Goal: Transaction & Acquisition: Purchase product/service

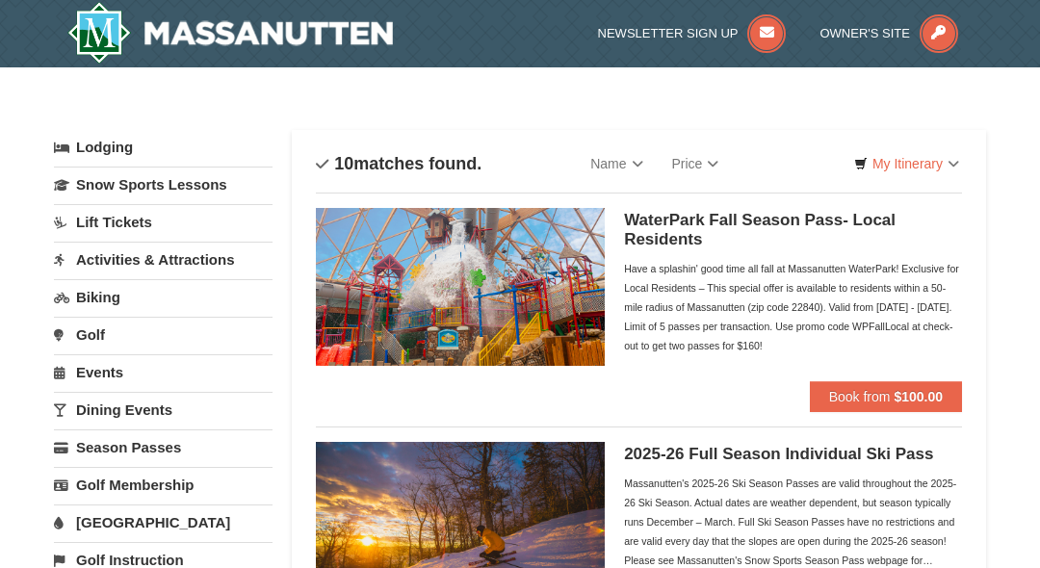
click at [902, 261] on div "Have a splashin' good time all fall at Massanutten WaterPark! Exclusive for Loc…" at bounding box center [793, 307] width 338 height 96
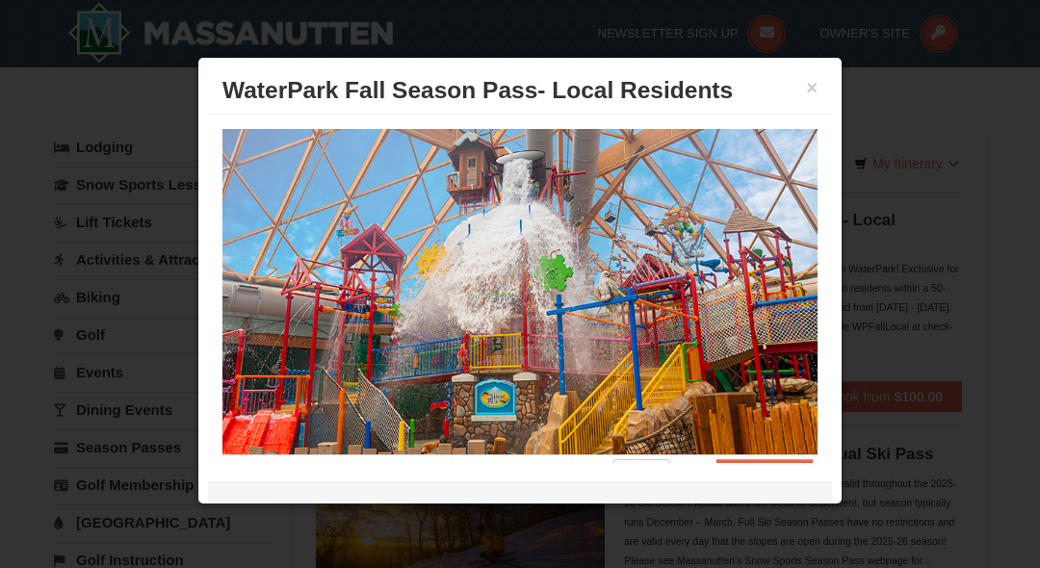
click at [907, 267] on div at bounding box center [520, 284] width 1040 height 568
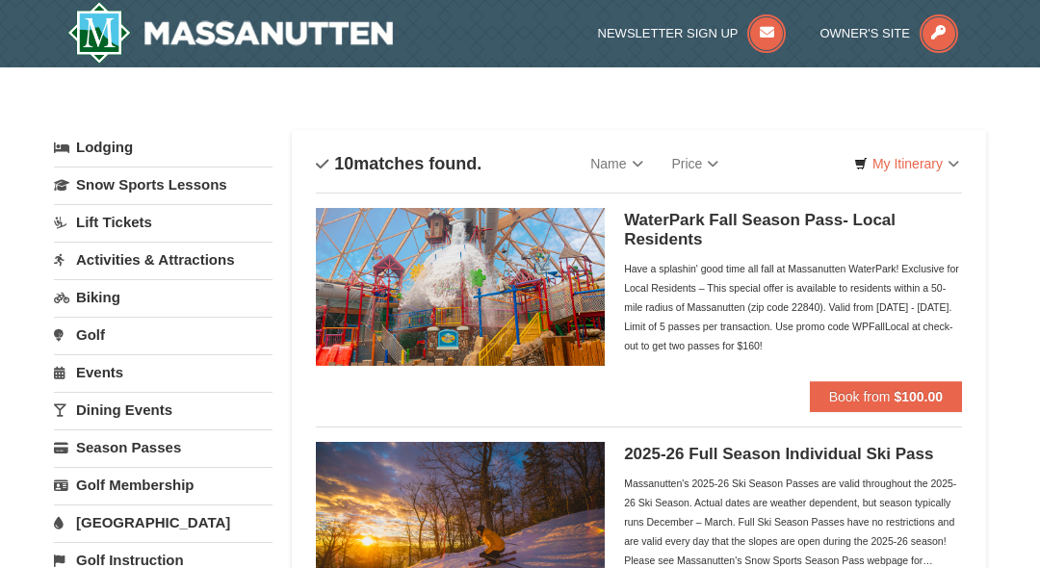
click at [910, 389] on strong "$100.00" at bounding box center [918, 396] width 49 height 15
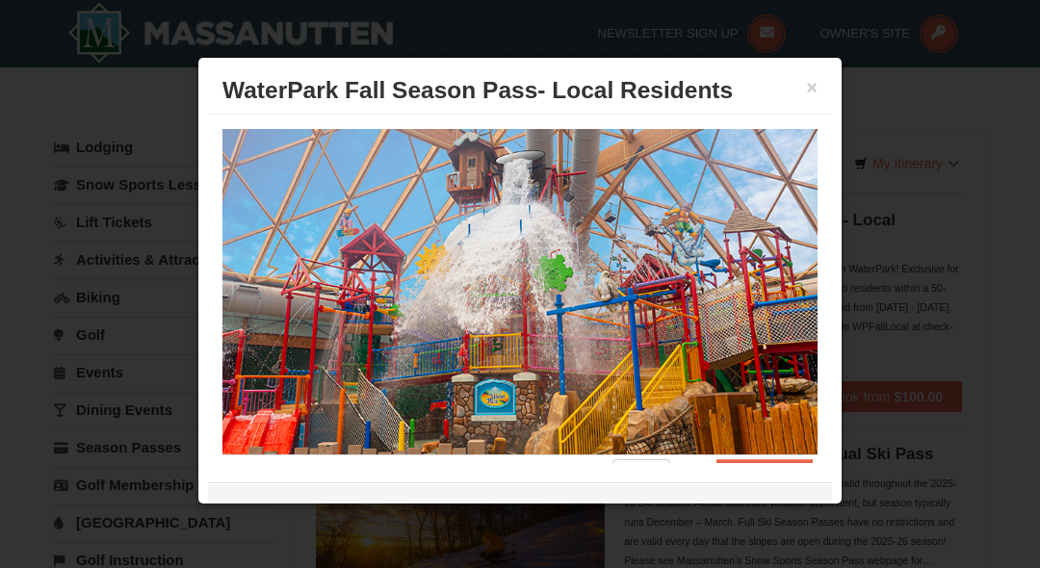
click at [891, 181] on div at bounding box center [520, 284] width 1040 height 568
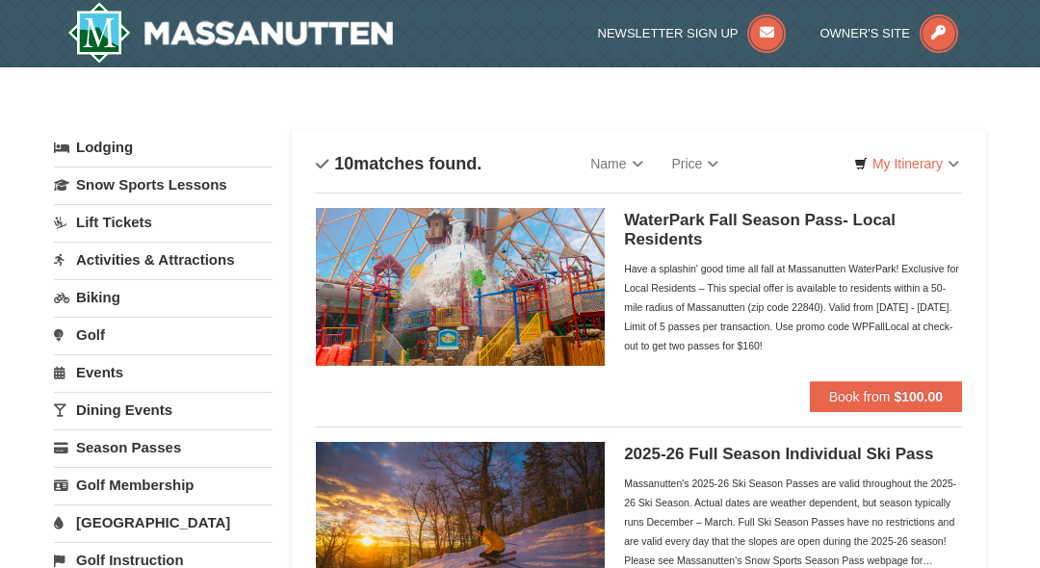
click at [886, 400] on span "Book from" at bounding box center [860, 396] width 62 height 15
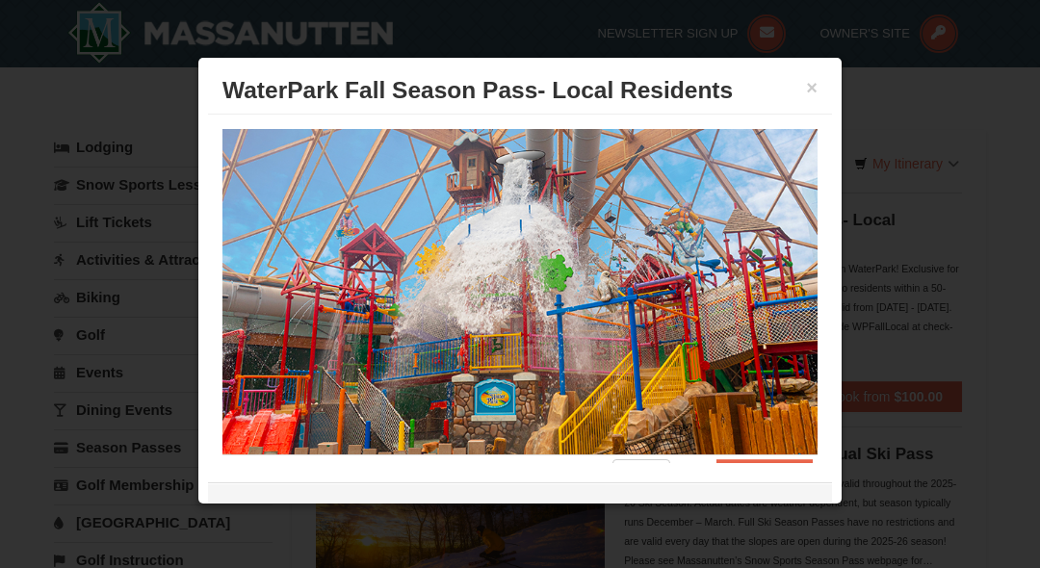
click at [934, 372] on div at bounding box center [520, 284] width 1040 height 568
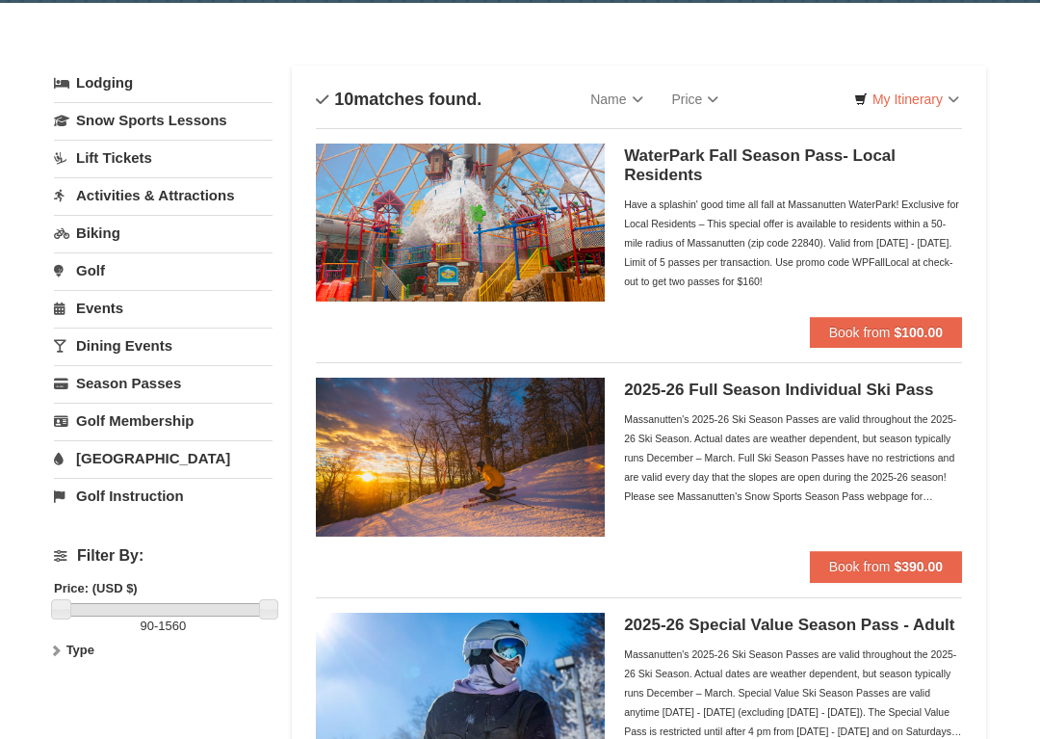
scroll to position [76, 0]
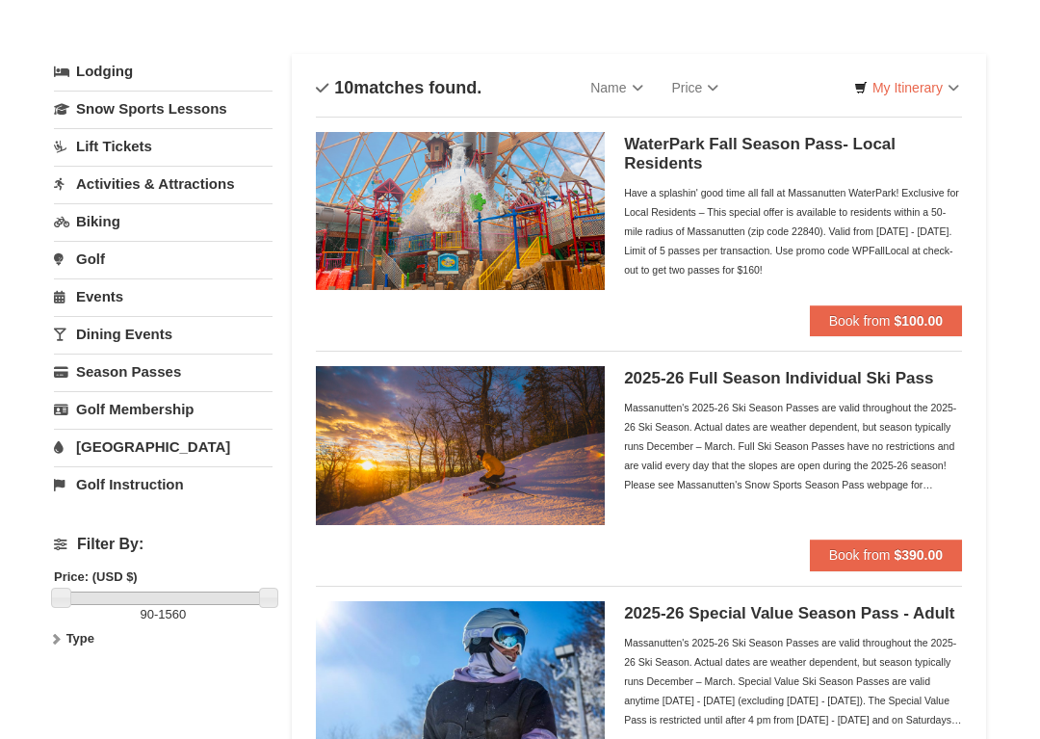
click at [866, 329] on button "Book from $100.00" at bounding box center [886, 320] width 152 height 31
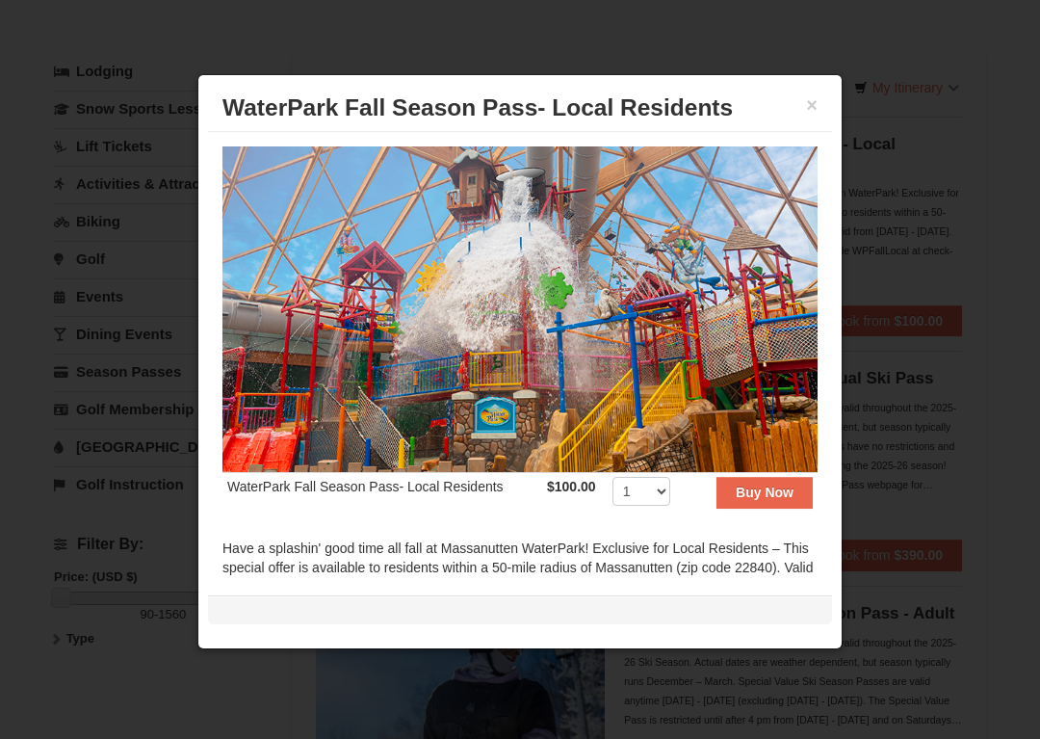
click at [773, 484] on strong "Buy Now" at bounding box center [765, 491] width 58 height 15
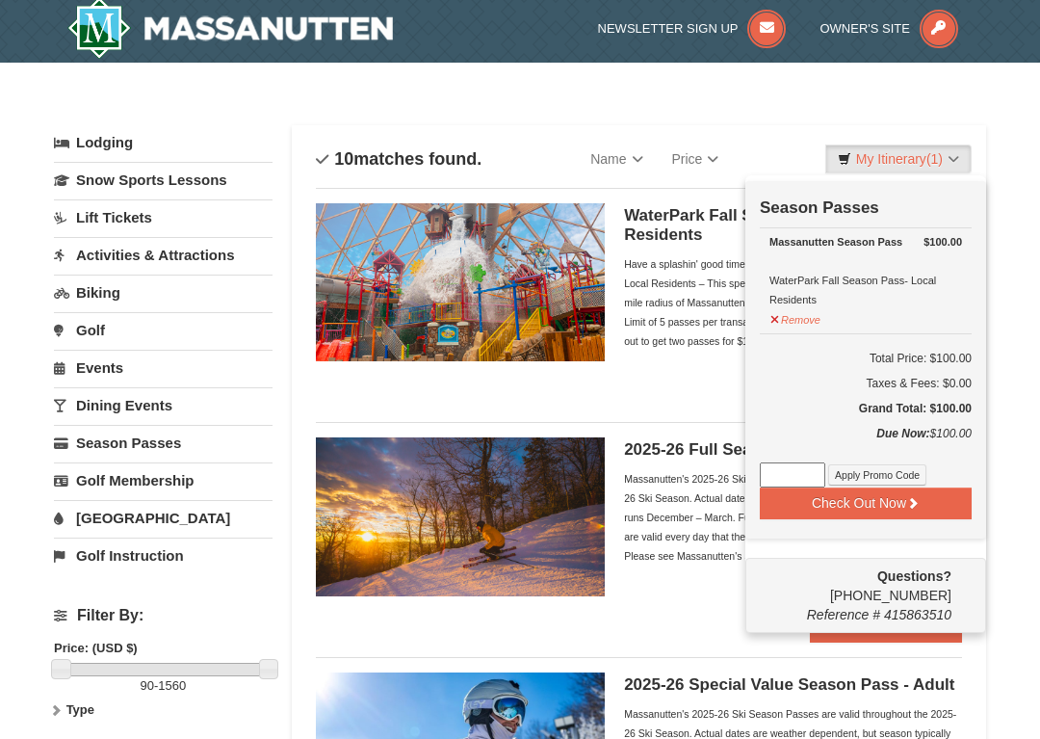
scroll to position [6, 0]
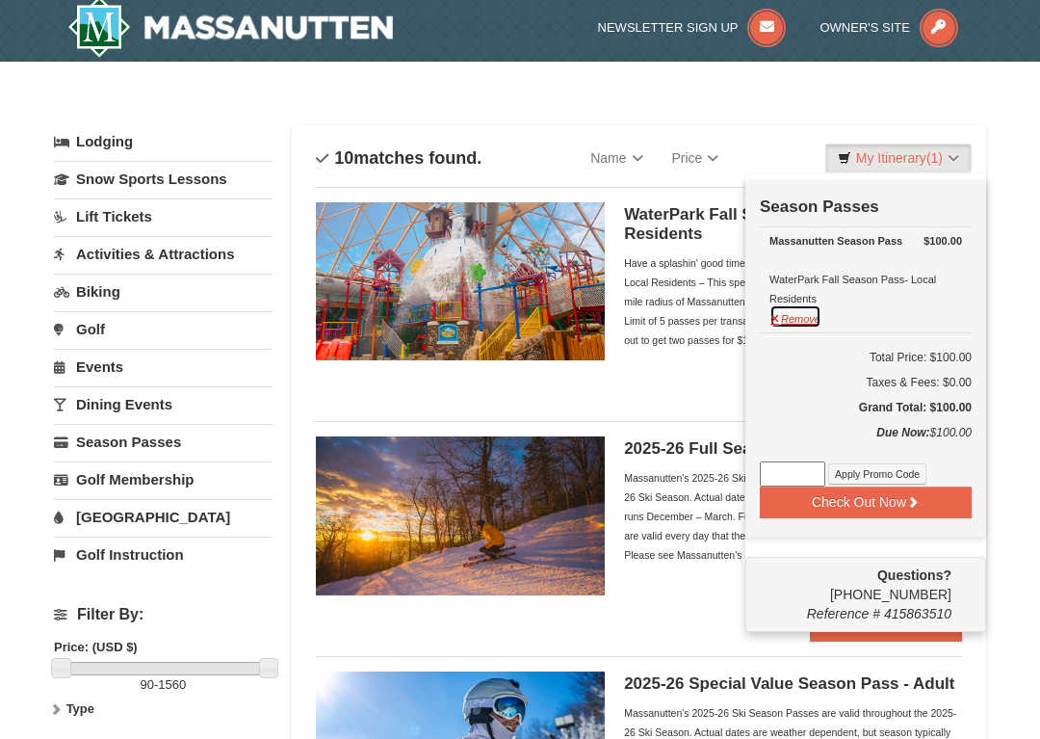
click at [776, 309] on button "Remove" at bounding box center [795, 316] width 52 height 24
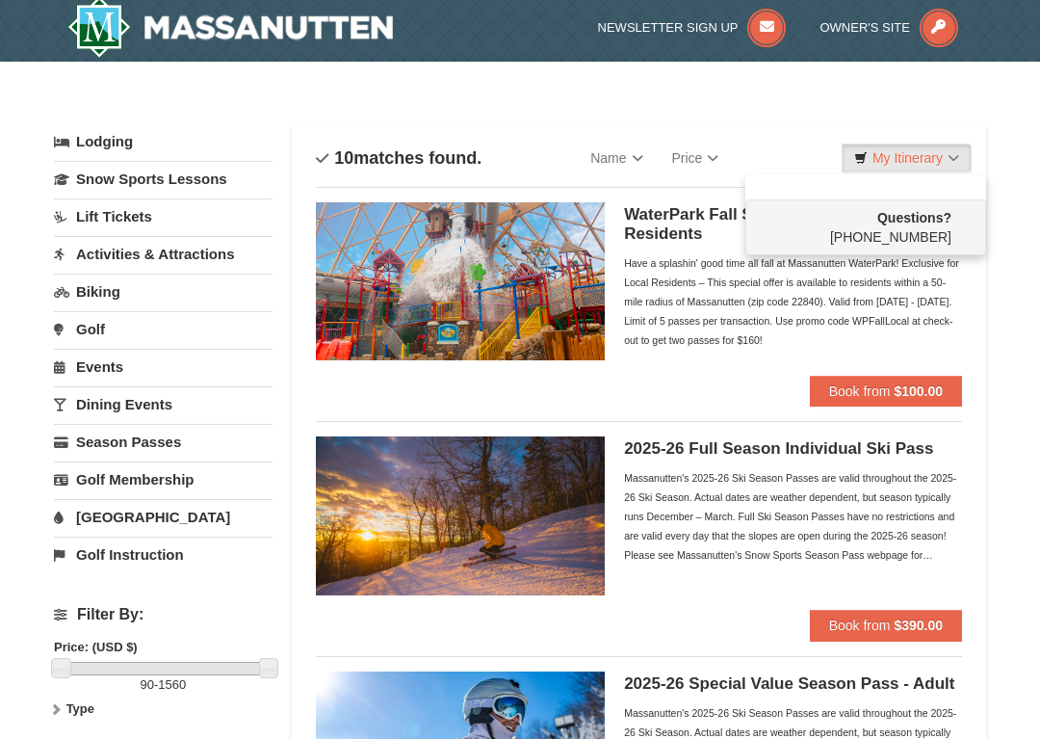
scroll to position [0, 0]
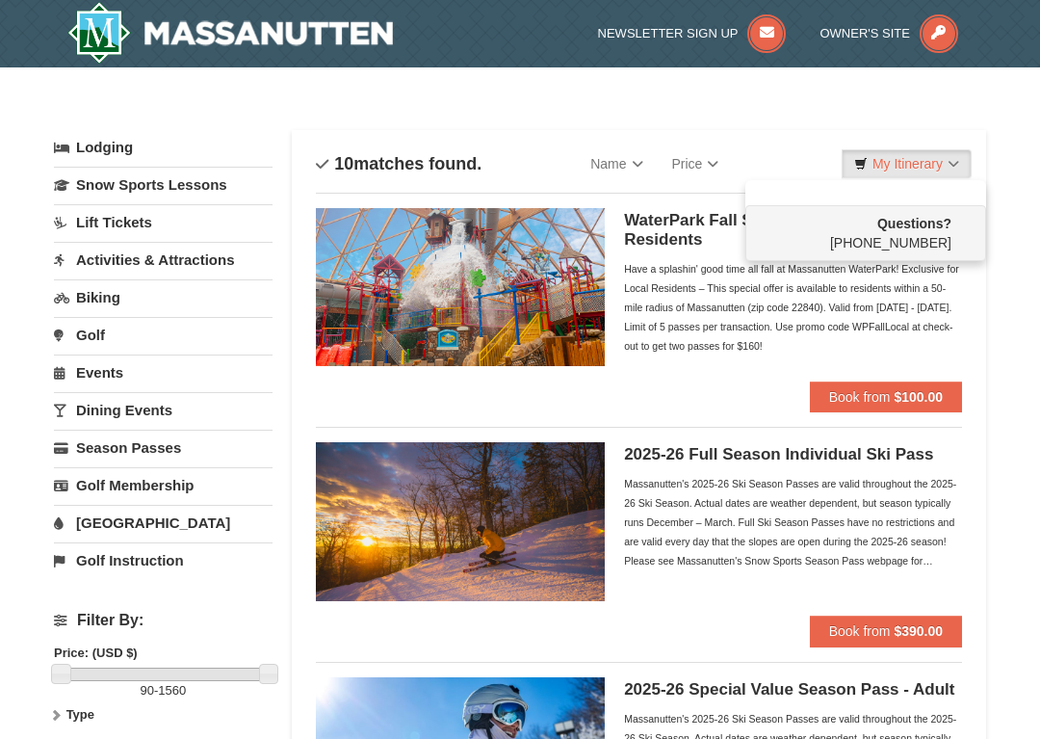
click at [85, 510] on link "[GEOGRAPHIC_DATA]" at bounding box center [163, 523] width 219 height 36
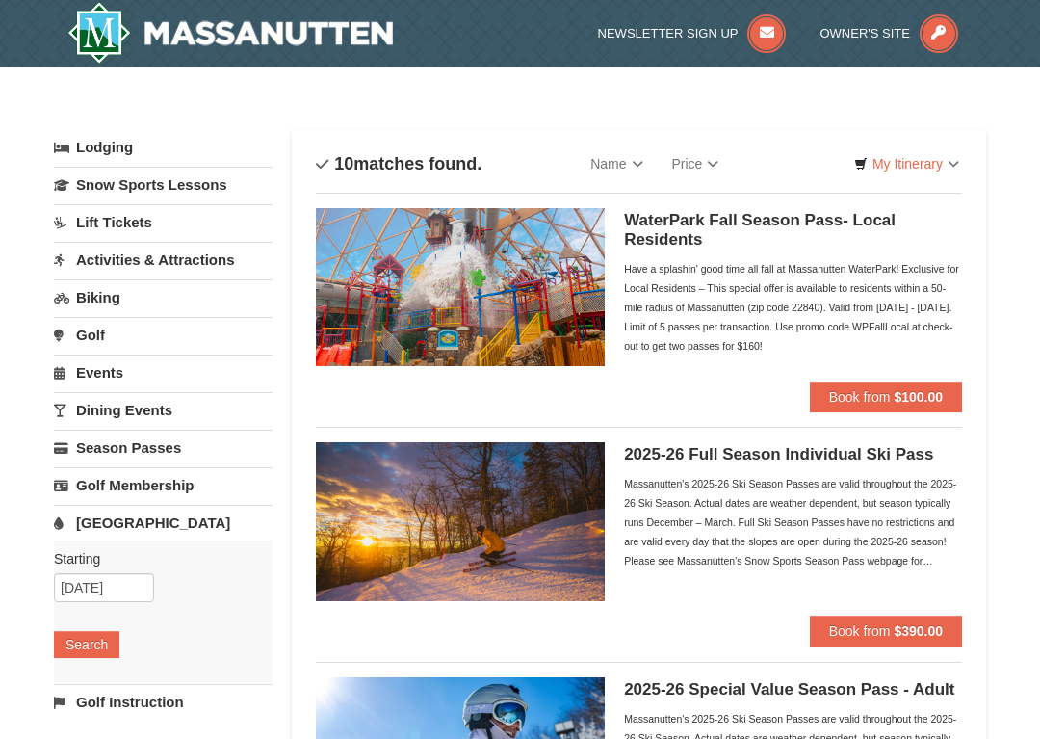
click at [111, 524] on link "[GEOGRAPHIC_DATA]" at bounding box center [163, 523] width 219 height 36
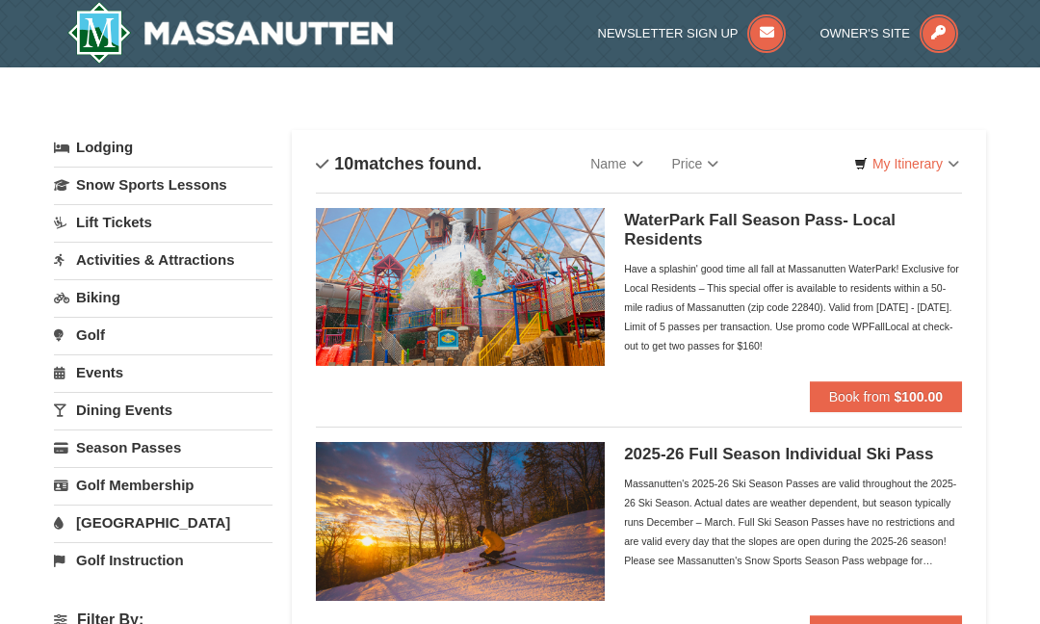
click at [108, 39] on img at bounding box center [229, 33] width 325 height 62
